Goal: Navigation & Orientation: Find specific page/section

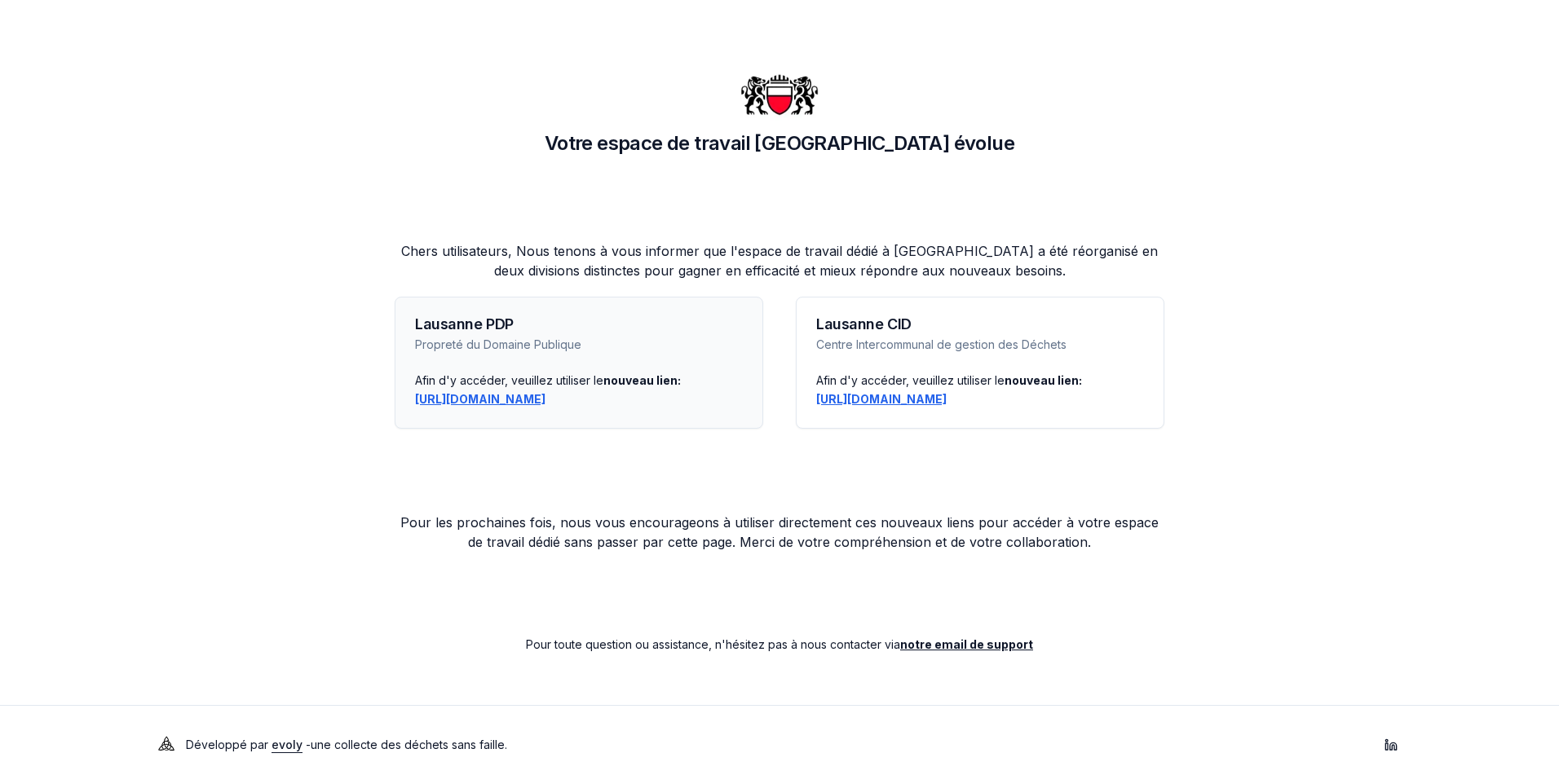
click at [494, 397] on link "https://lausanne-pdp.app.evolyenergy.com" at bounding box center [480, 399] width 130 height 14
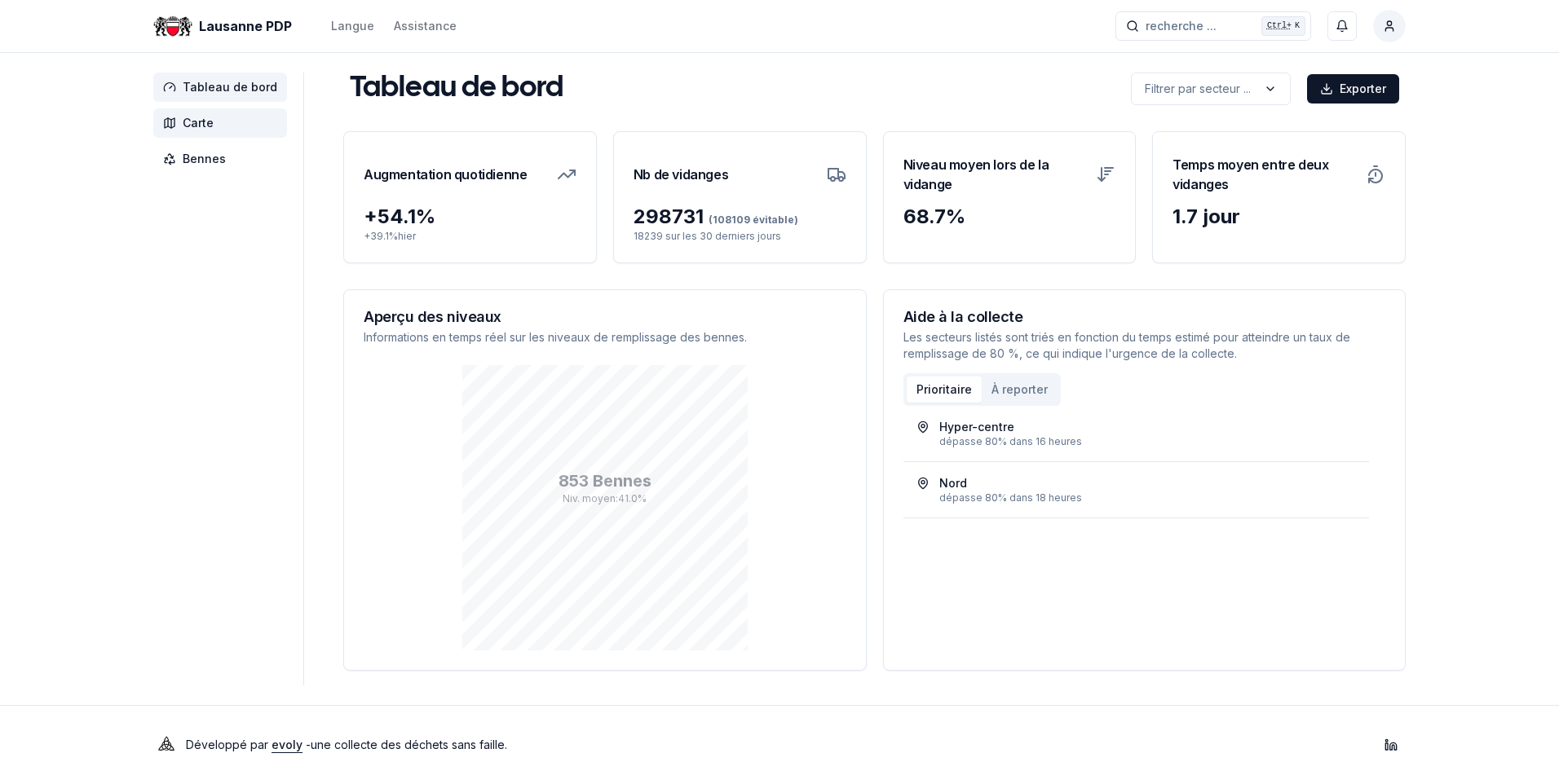
click at [200, 121] on span "Carte" at bounding box center [198, 123] width 31 height 16
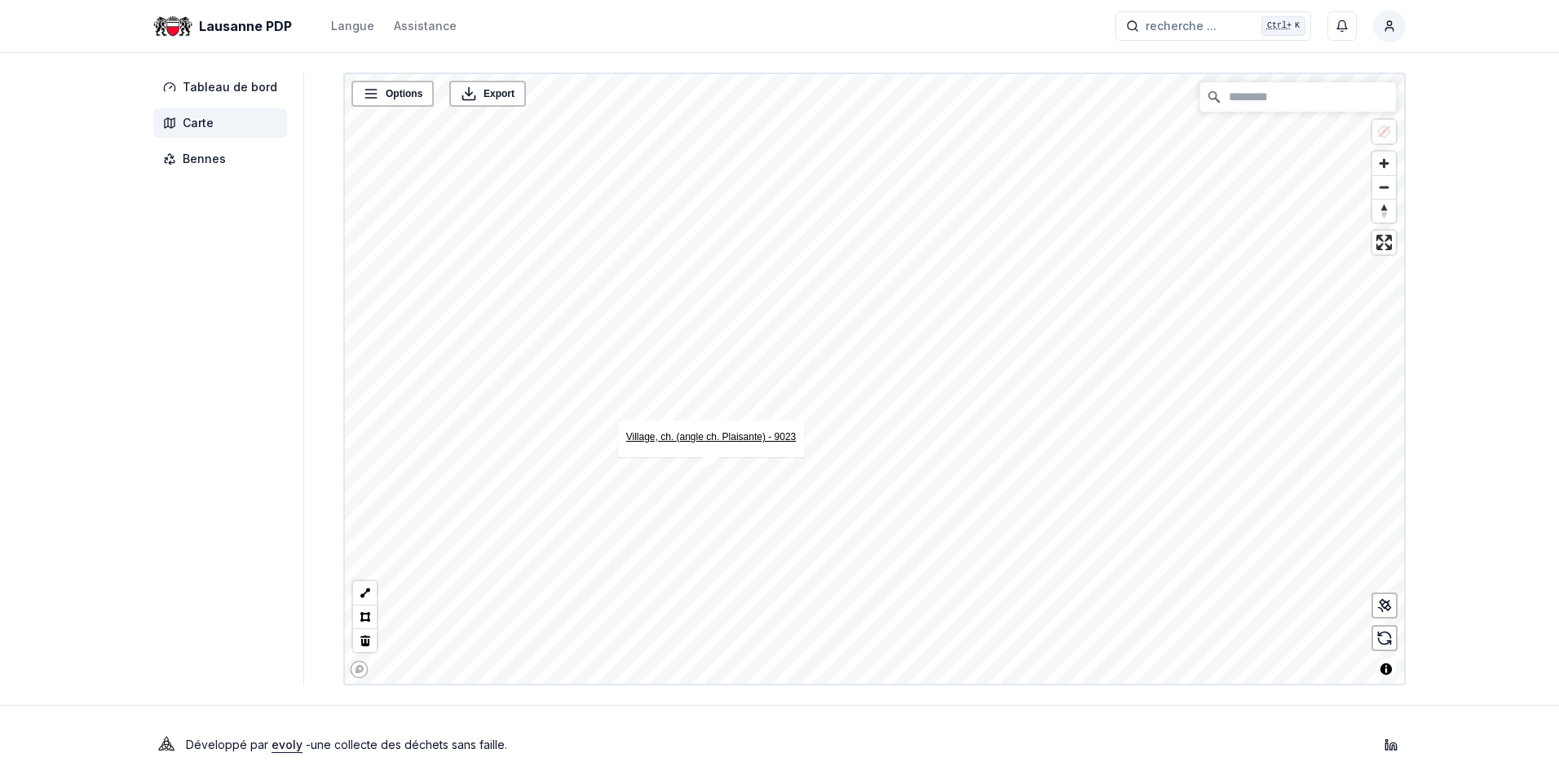
click at [696, 434] on link "Village, ch. (angle ch. Plaisante) - 9023" at bounding box center [711, 437] width 171 height 11
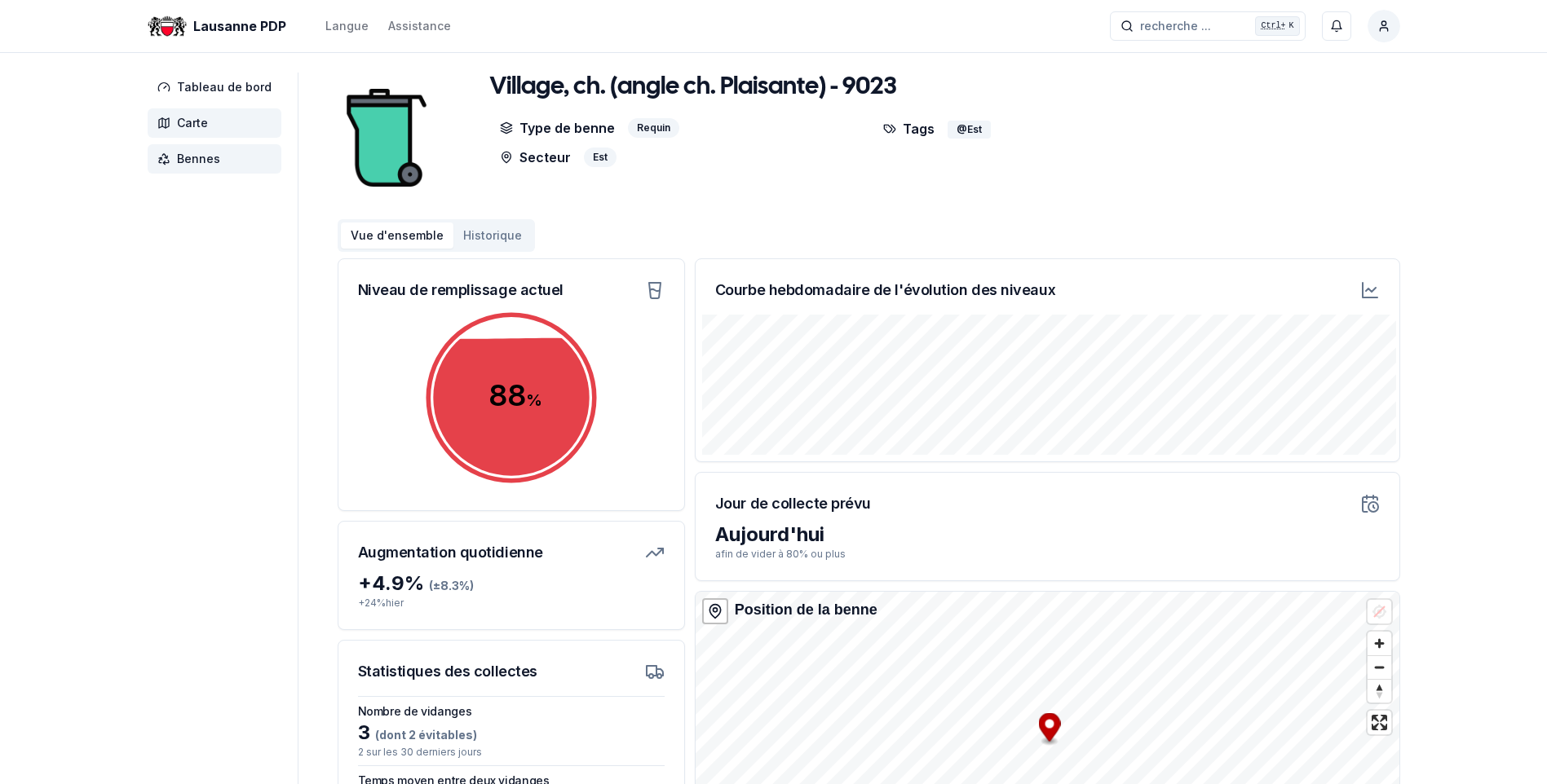
click at [191, 122] on span "Carte" at bounding box center [192, 123] width 31 height 16
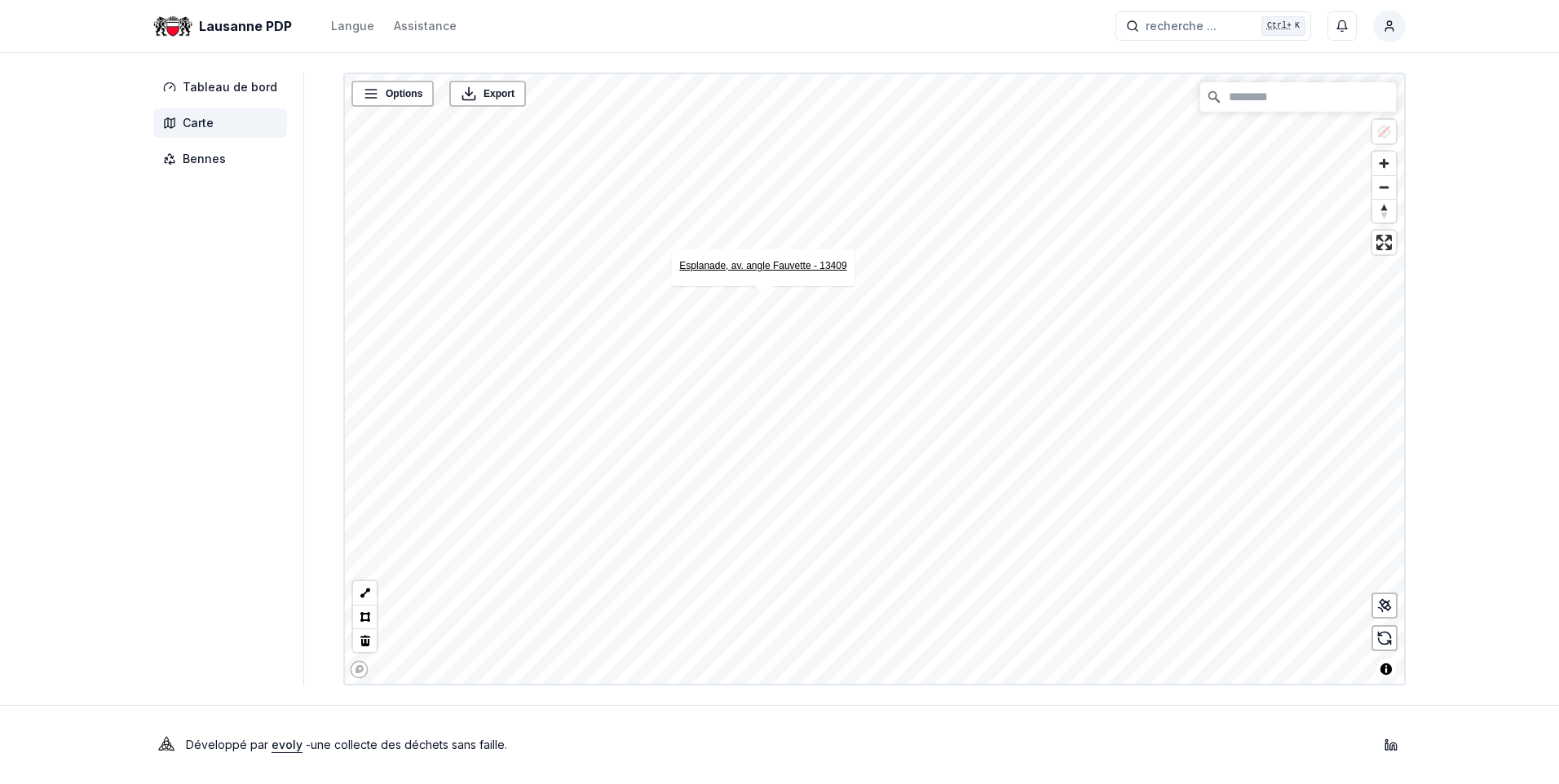
click at [740, 264] on link "Esplanade, av. angle Fauvette - 13409" at bounding box center [763, 265] width 167 height 11
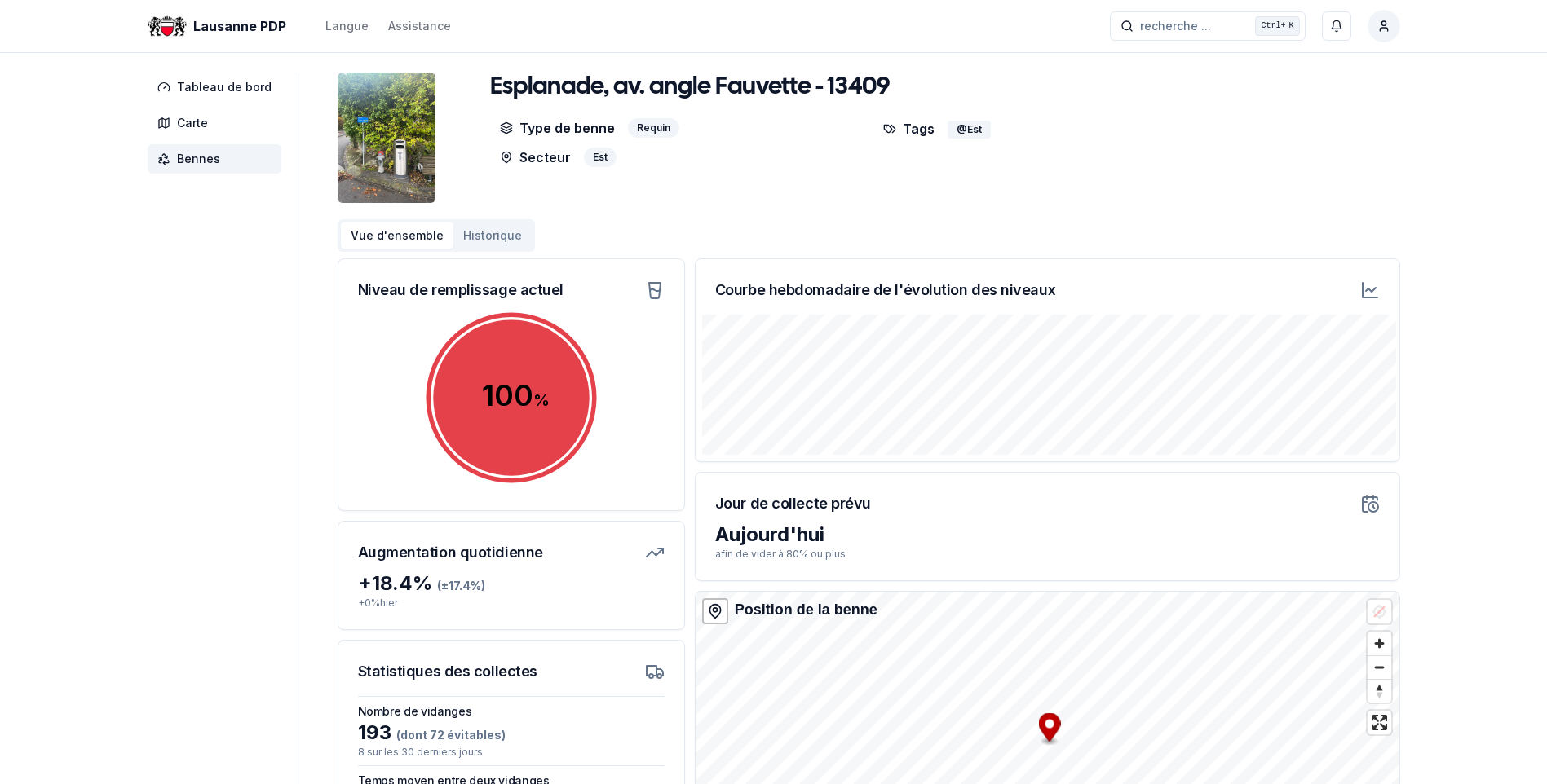
click at [366, 142] on img at bounding box center [387, 138] width 98 height 130
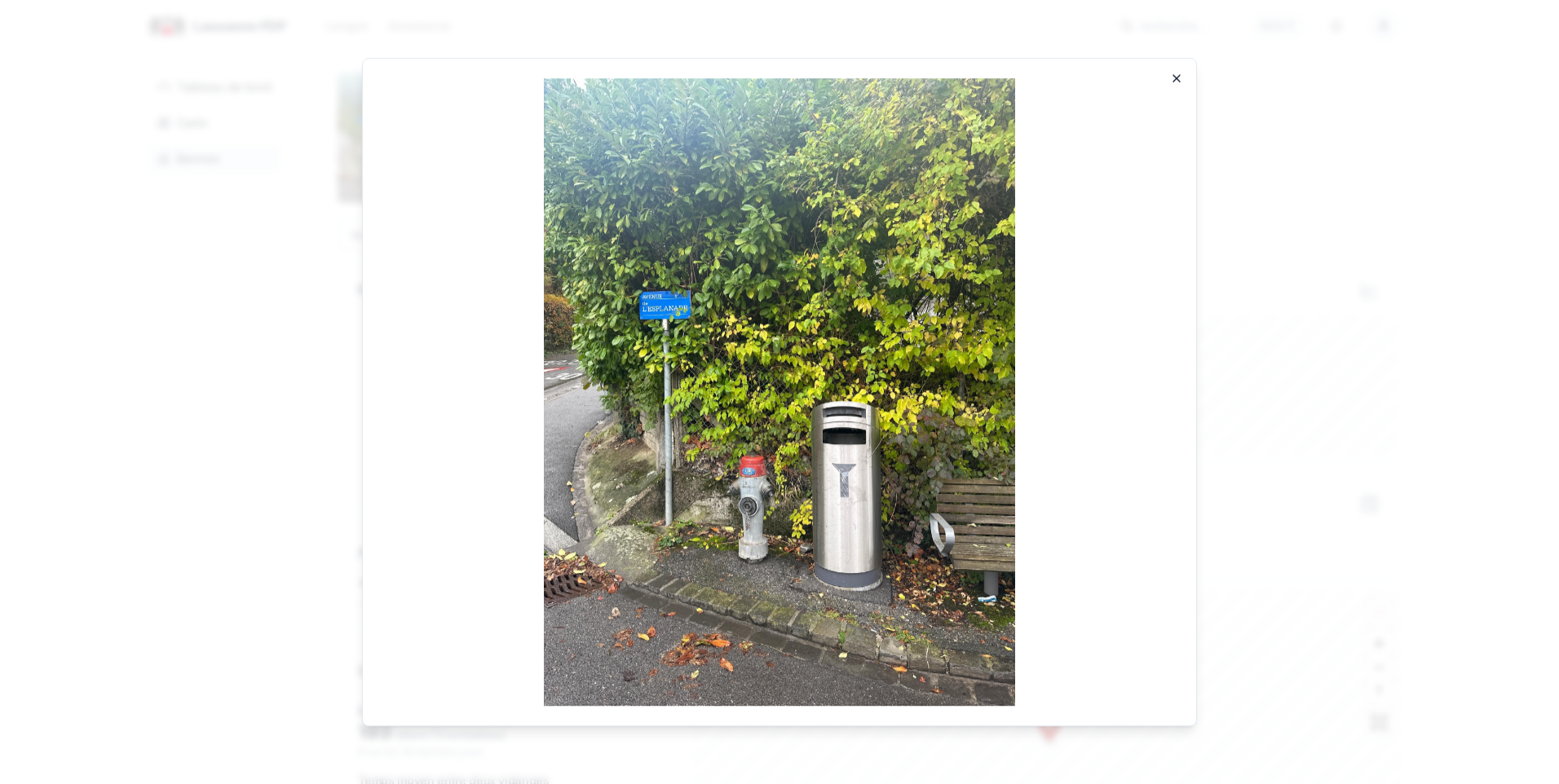
click at [1175, 79] on icon "button" at bounding box center [1176, 78] width 13 height 13
